Goal: Transaction & Acquisition: Purchase product/service

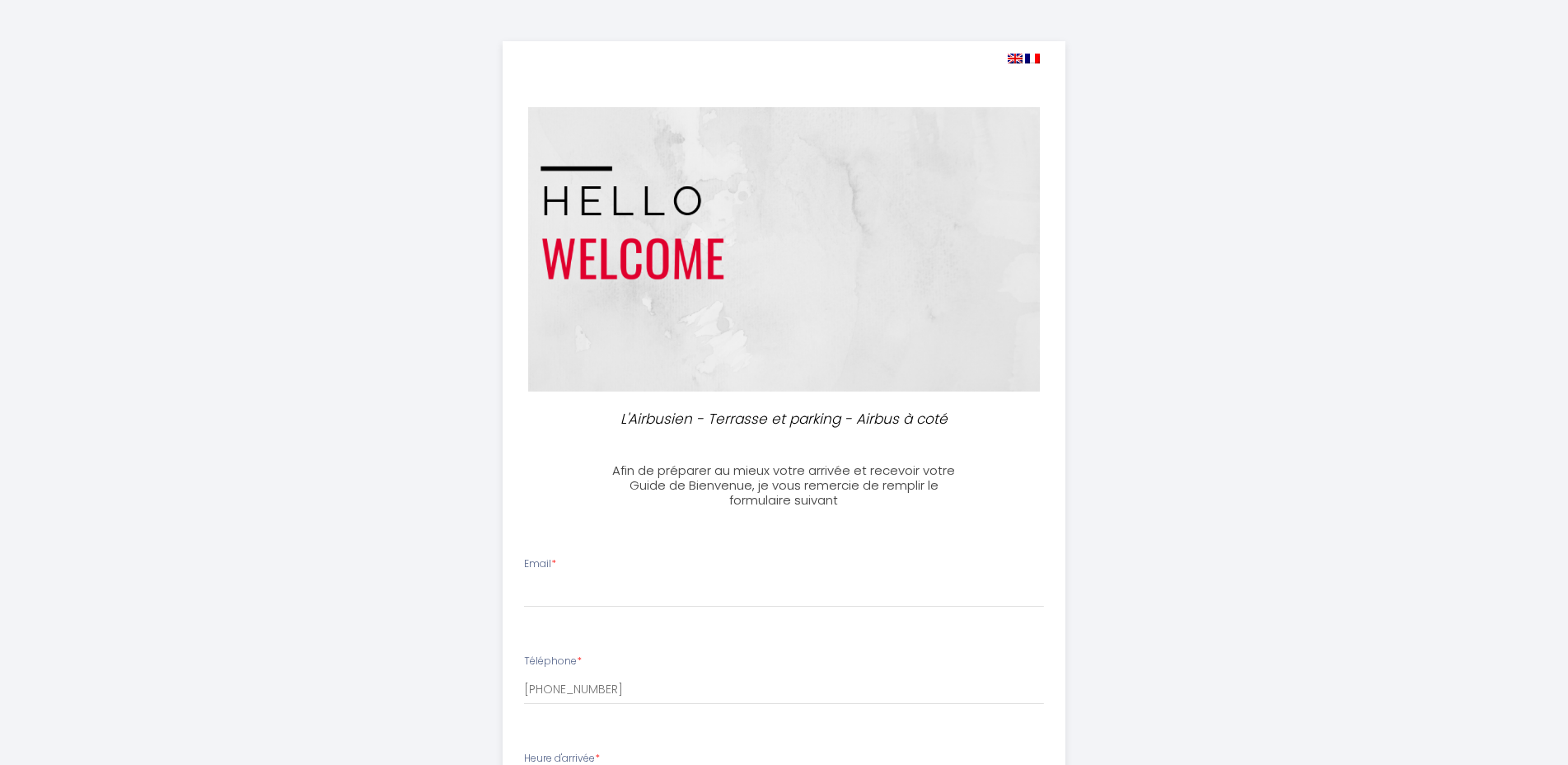
select select
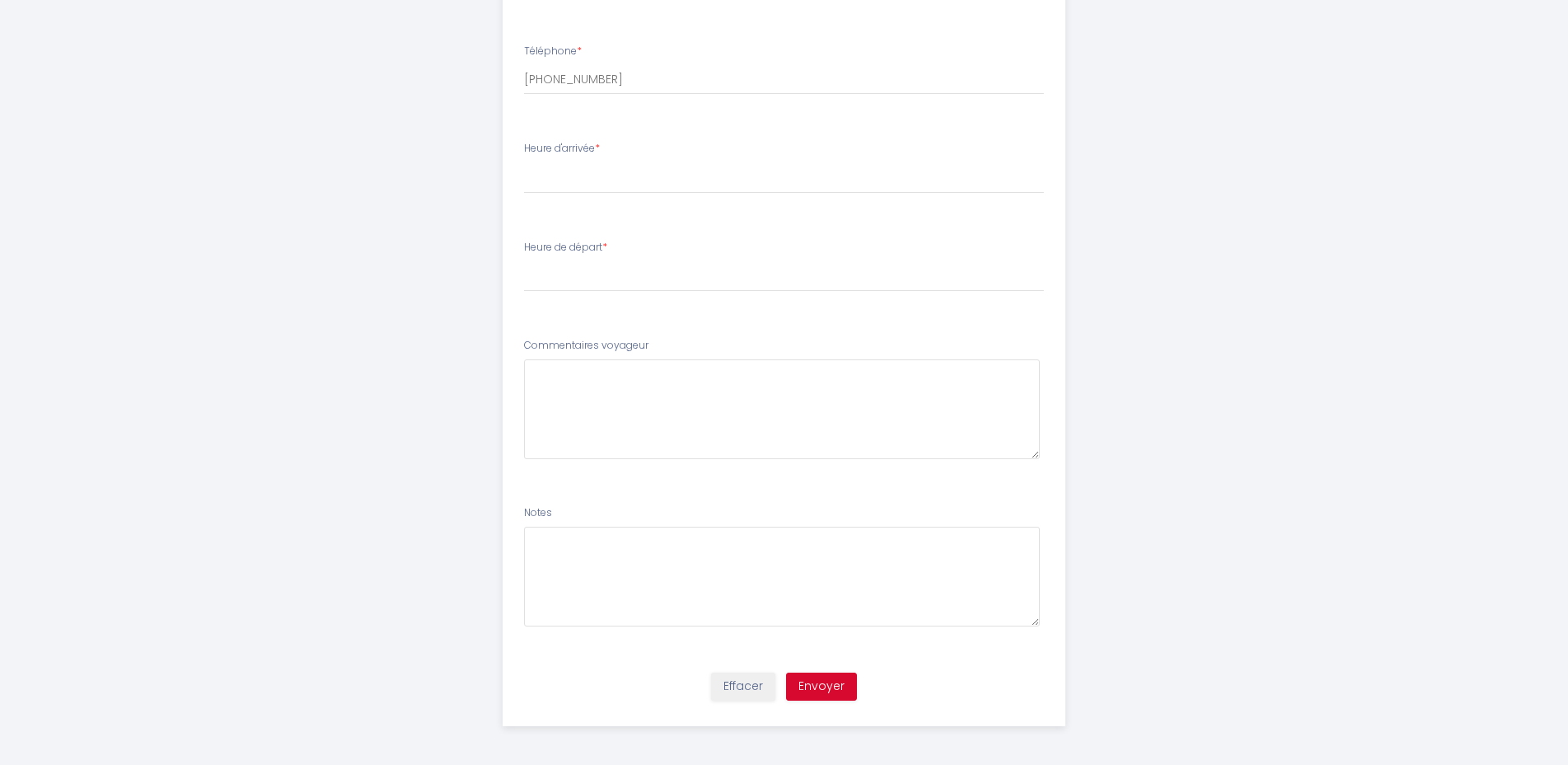
scroll to position [612, 0]
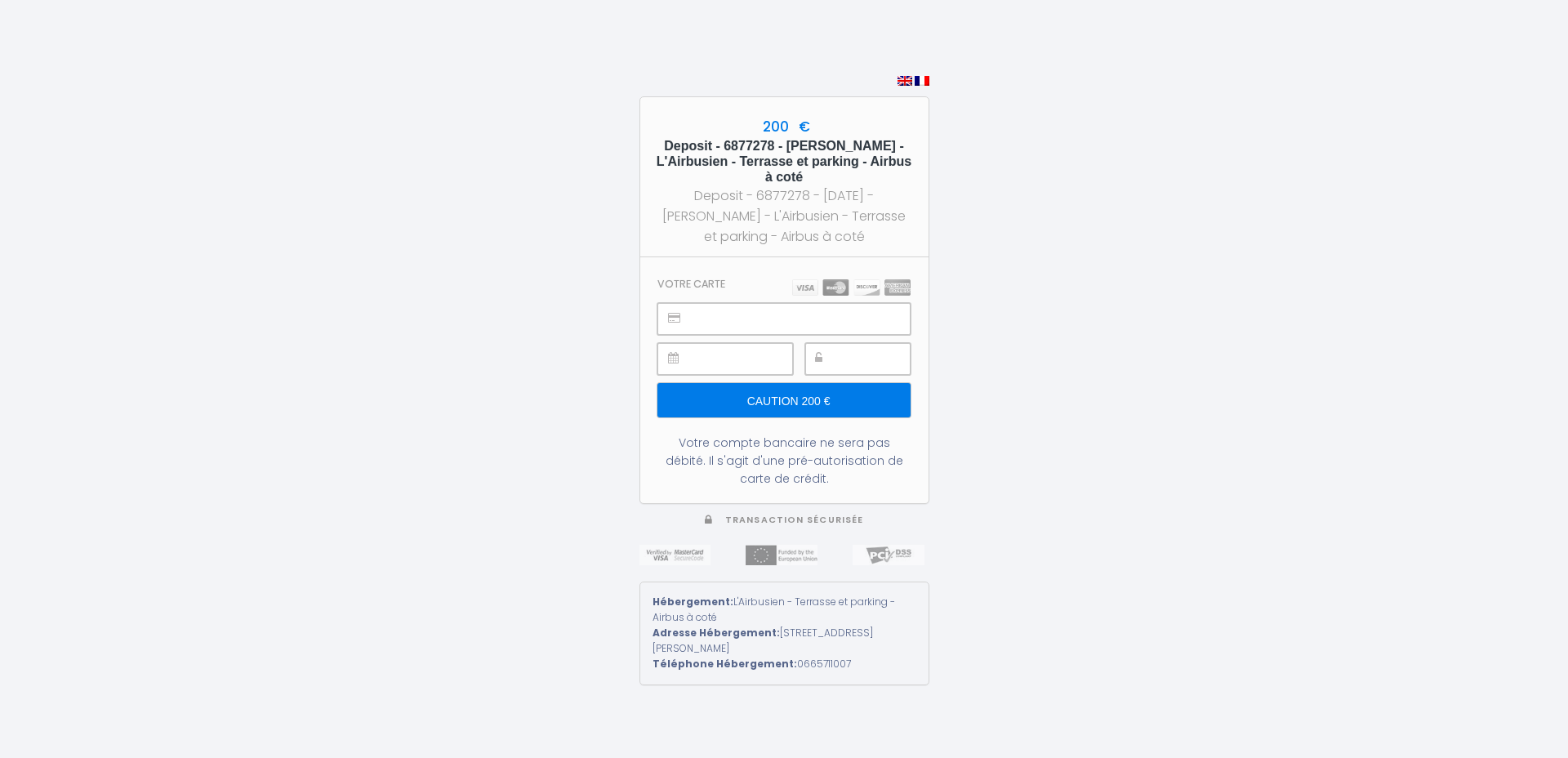
click at [824, 401] on input "Caution 200 €" at bounding box center [783, 400] width 252 height 35
